Goal: Check status: Check status

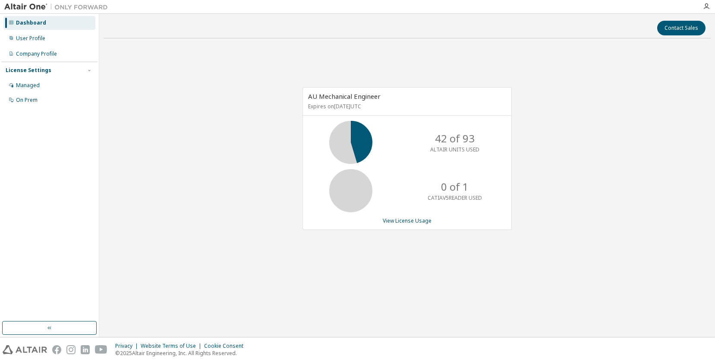
click at [186, 101] on div "AU Mechanical Engineer Expires on September 26, 2025 UTC 42 of 93 ALTAIR UNITS …" at bounding box center [407, 162] width 607 height 235
